Goal: Task Accomplishment & Management: Use online tool/utility

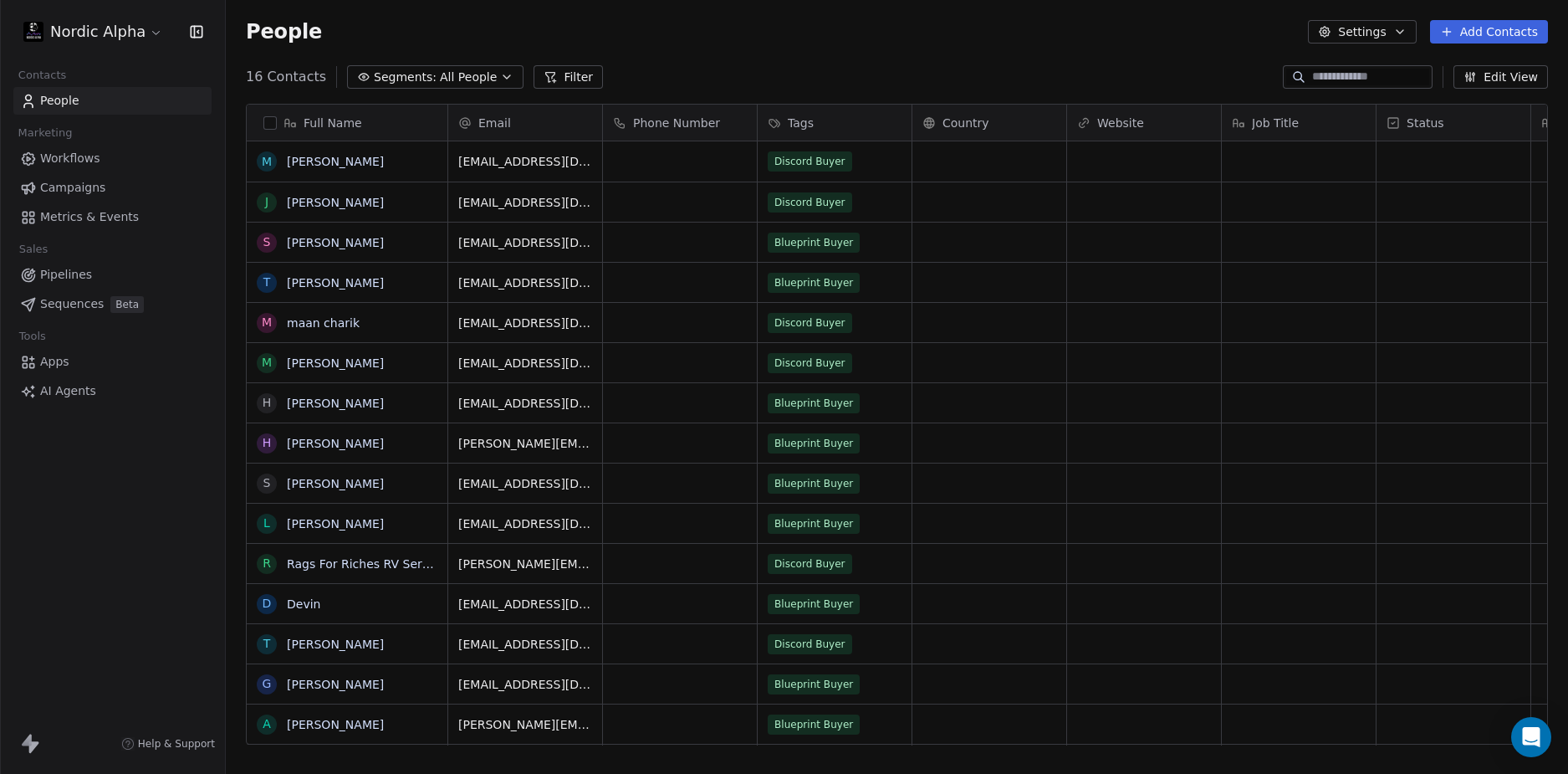
scroll to position [668, 1330]
click at [90, 152] on span "Workflows" at bounding box center [70, 159] width 60 height 17
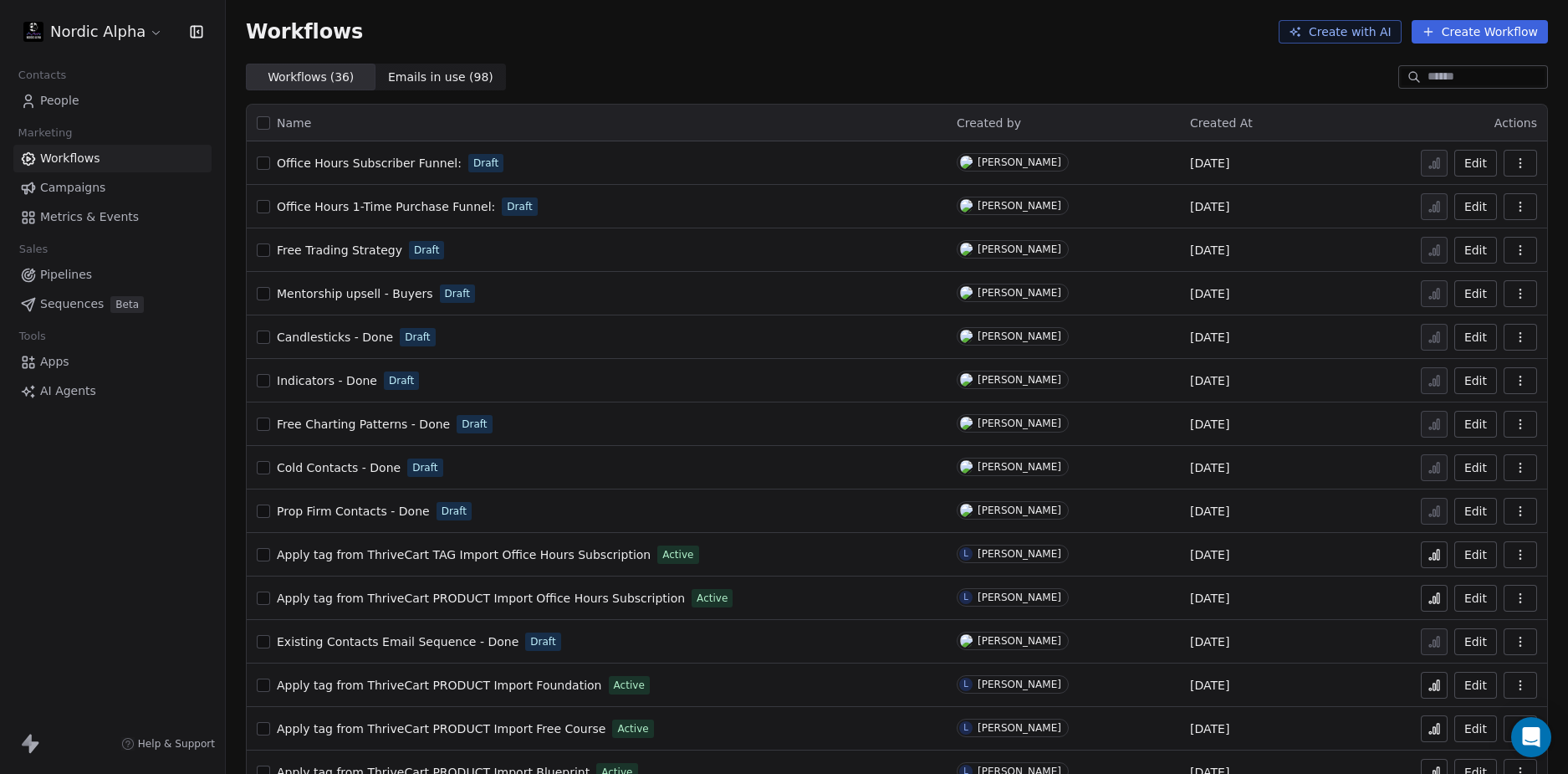
click at [378, 164] on span "Office Hours Subscriber Funnel:" at bounding box center [369, 163] width 184 height 13
click at [108, 515] on div "Nordic Alpha Contacts People Marketing Workflows Campaigns Metrics & Events Sal…" at bounding box center [112, 387] width 225 height 774
click at [597, 32] on div "Workflows Create with AI Create Workflow" at bounding box center [896, 32] width 1302 height 24
drag, startPoint x: 114, startPoint y: 517, endPoint x: 250, endPoint y: 394, distance: 183.4
click at [122, 509] on div "Nordic Alpha Contacts People Marketing Workflows Campaigns Metrics & Events Sal…" at bounding box center [112, 387] width 225 height 774
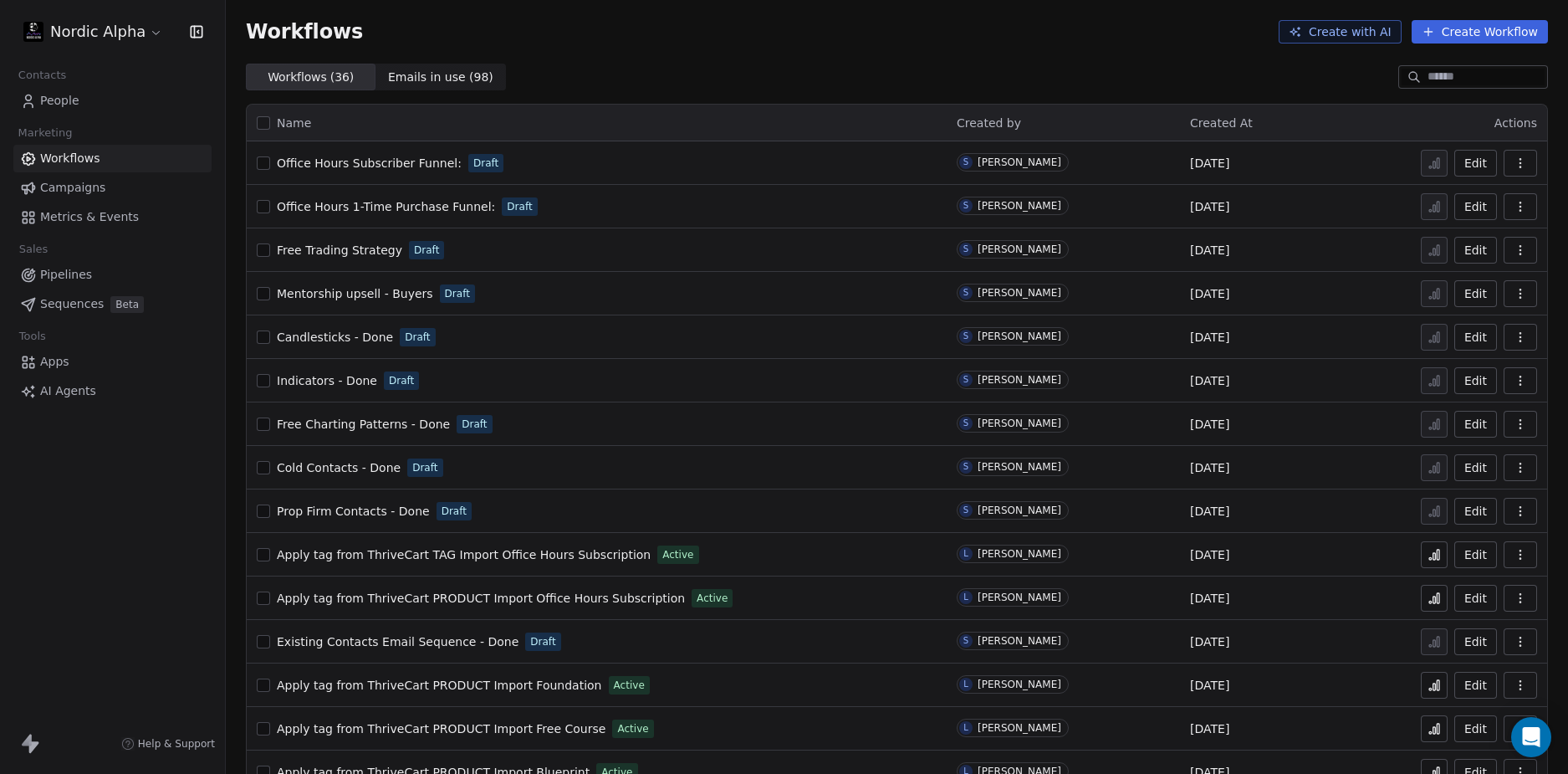
click at [636, 66] on div "Workflows ( 36 ) Workflows ( 36 ) Emails in use ( 98 ) Emails in use ( 98 )" at bounding box center [896, 77] width 1342 height 27
click at [865, 58] on div "Workflows Create with AI Create Workflow" at bounding box center [896, 32] width 1342 height 64
drag, startPoint x: 74, startPoint y: 541, endPoint x: 286, endPoint y: 411, distance: 248.7
click at [91, 534] on div "Nordic Alpha Contacts People Marketing Workflows Campaigns Metrics & Events Sal…" at bounding box center [112, 387] width 225 height 774
